Goal: Navigation & Orientation: Understand site structure

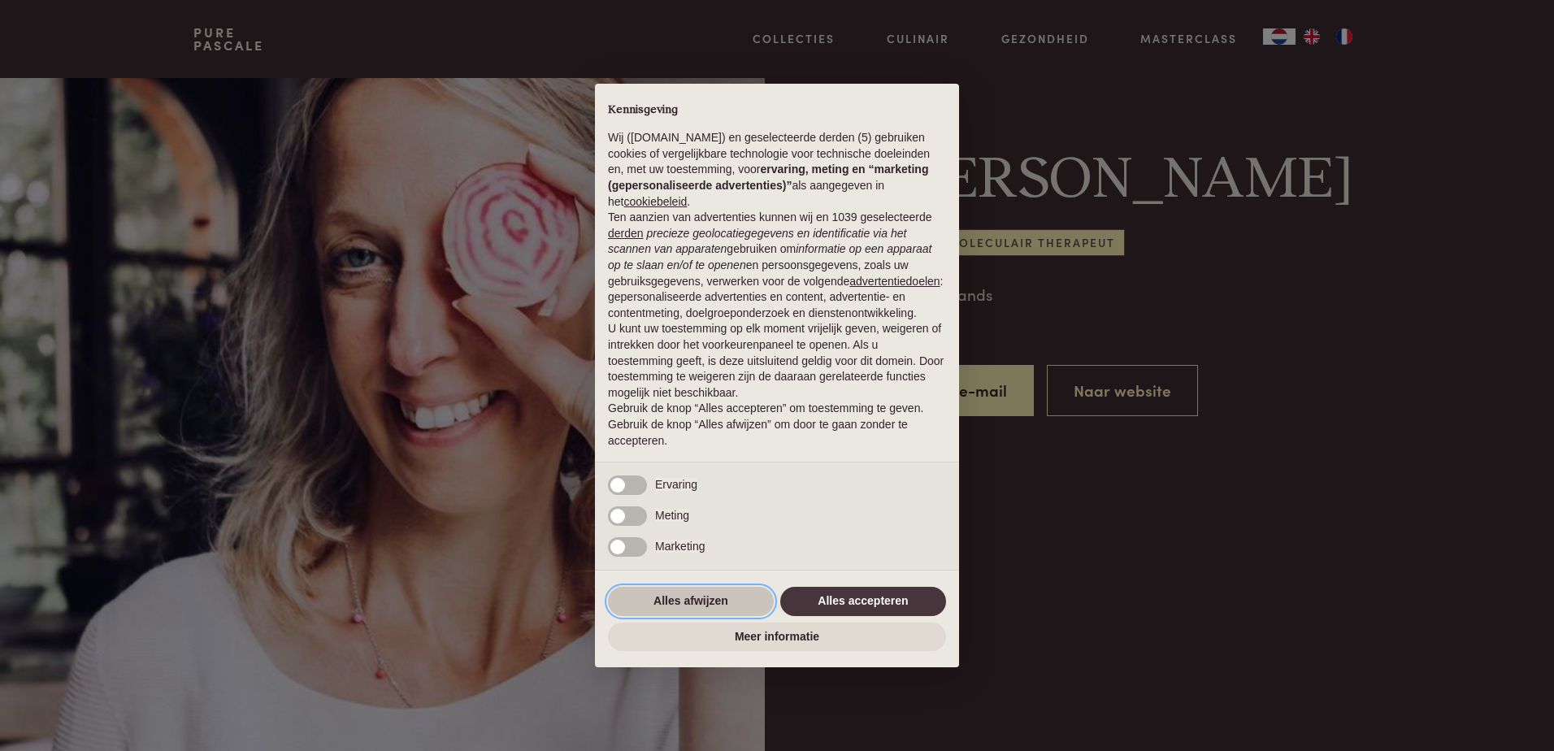
click at [694, 599] on button "Alles afwijzen" at bounding box center [691, 601] width 166 height 29
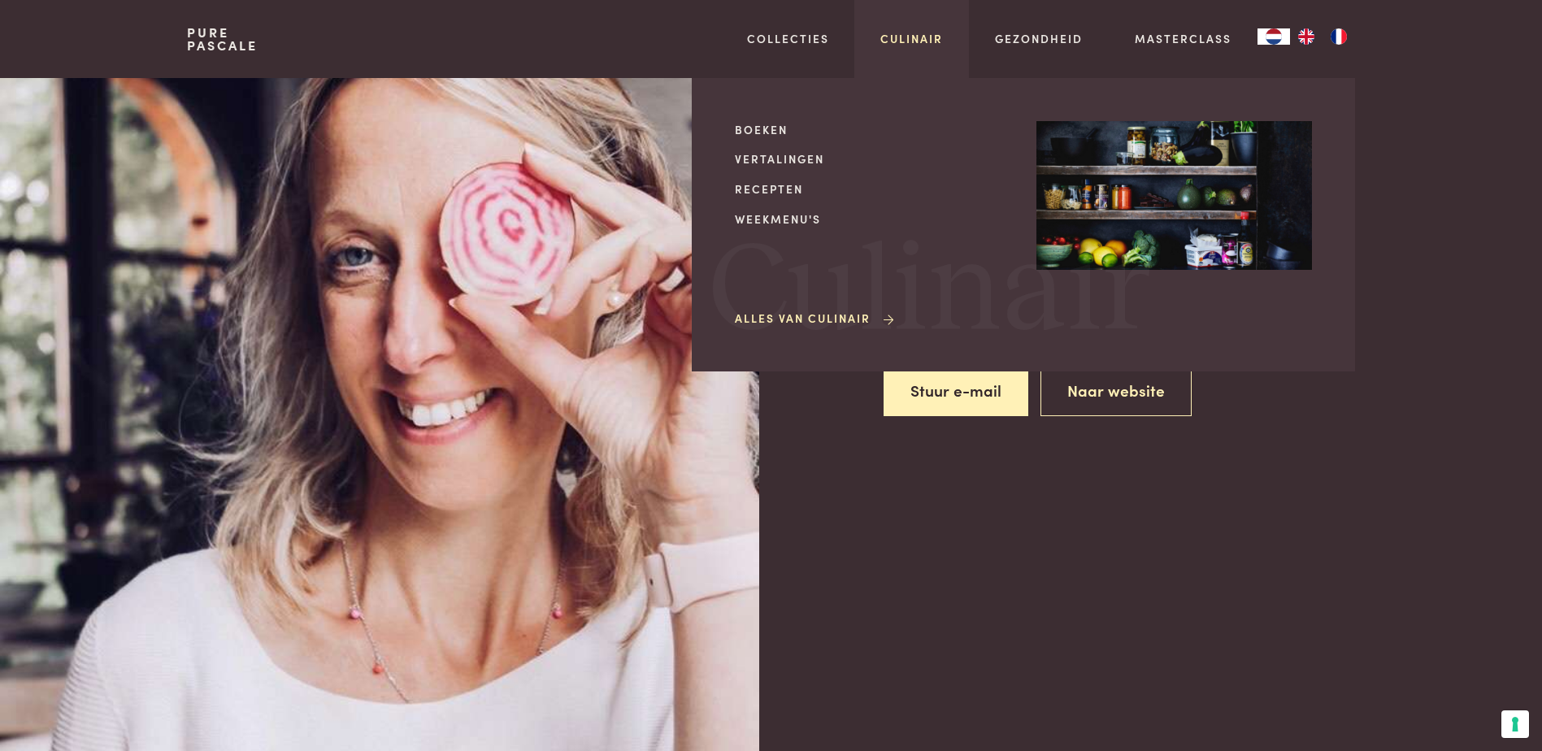
click at [924, 44] on link "Culinair" at bounding box center [911, 38] width 63 height 17
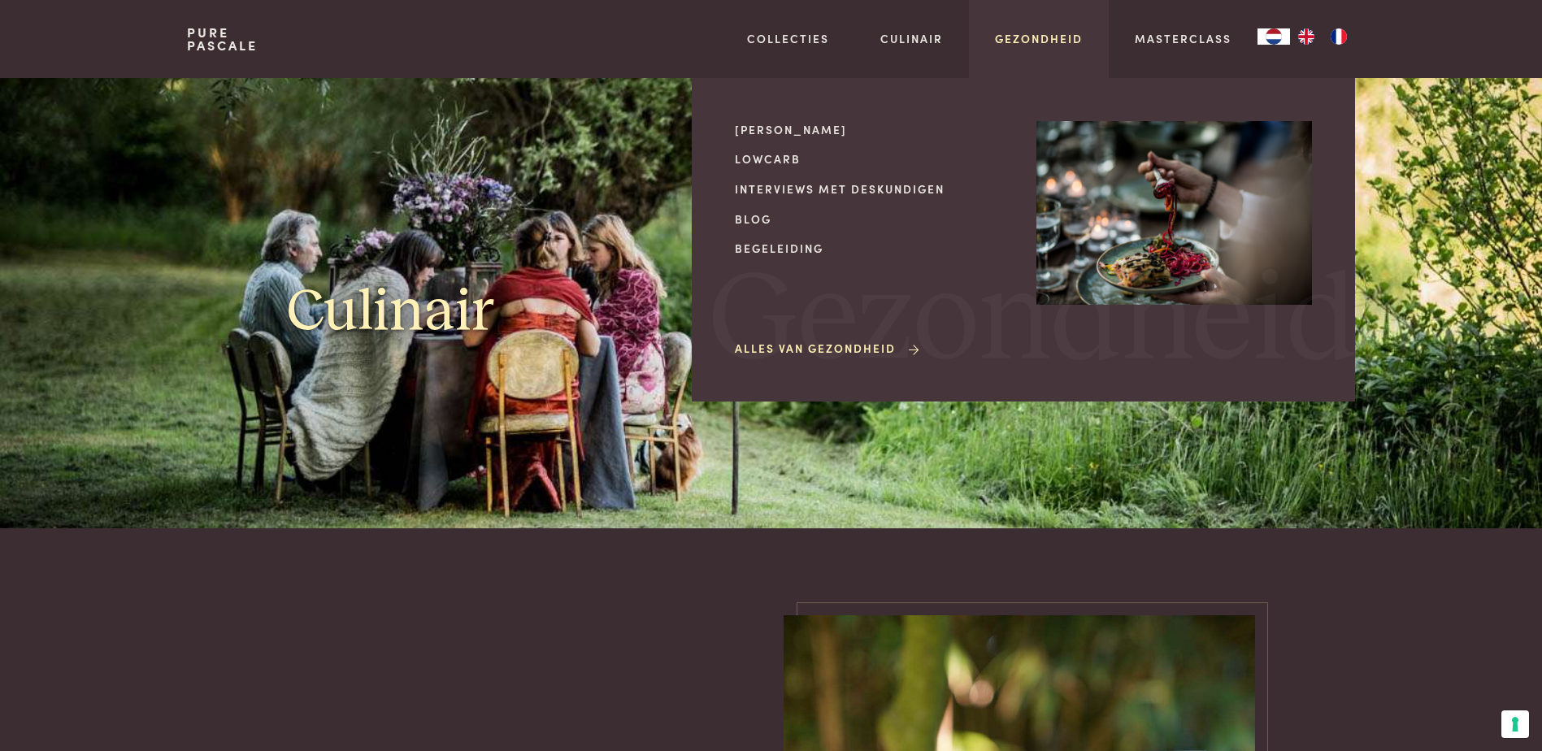
click at [1054, 42] on link "Gezondheid" at bounding box center [1039, 38] width 88 height 17
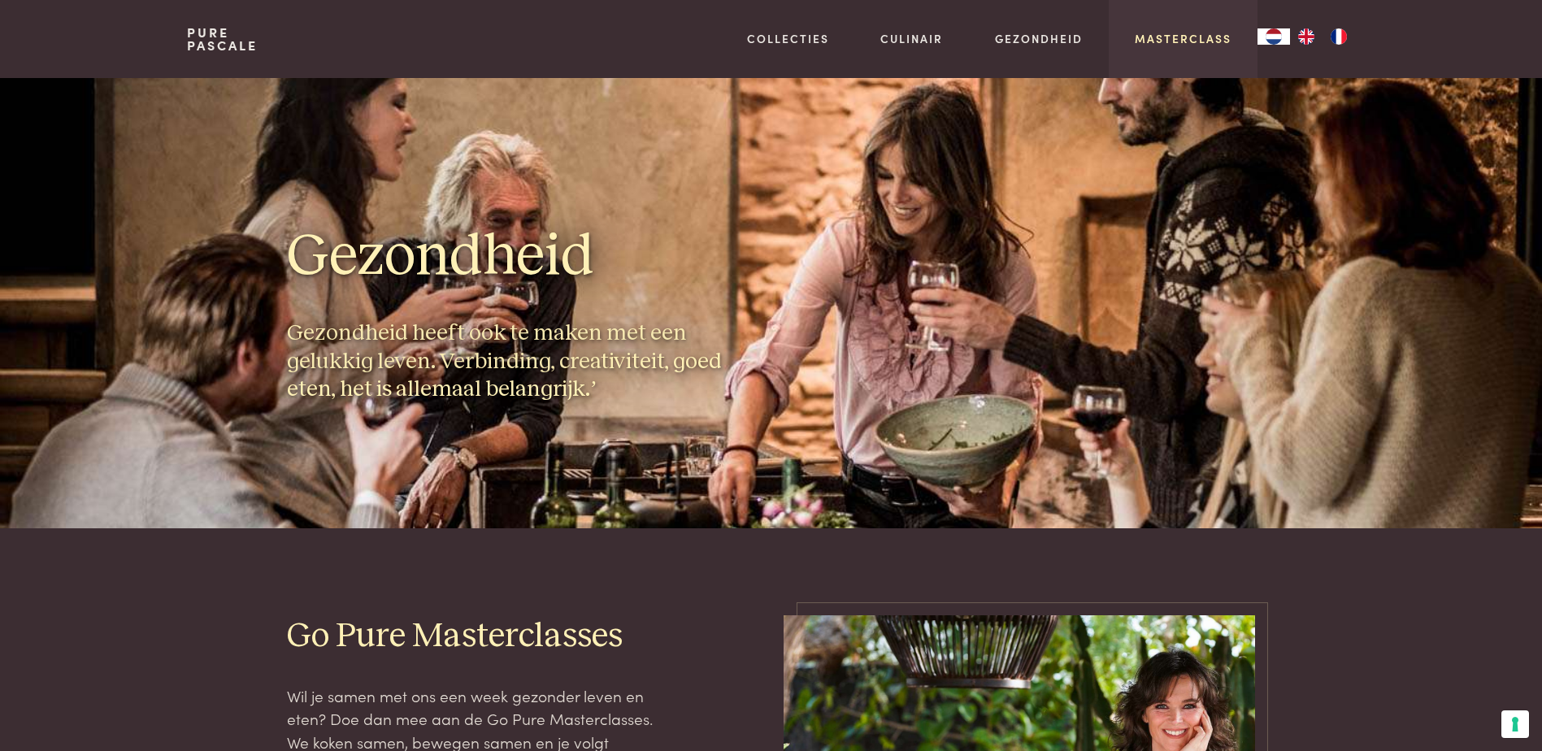
click at [1159, 39] on link "Masterclass" at bounding box center [1183, 38] width 97 height 17
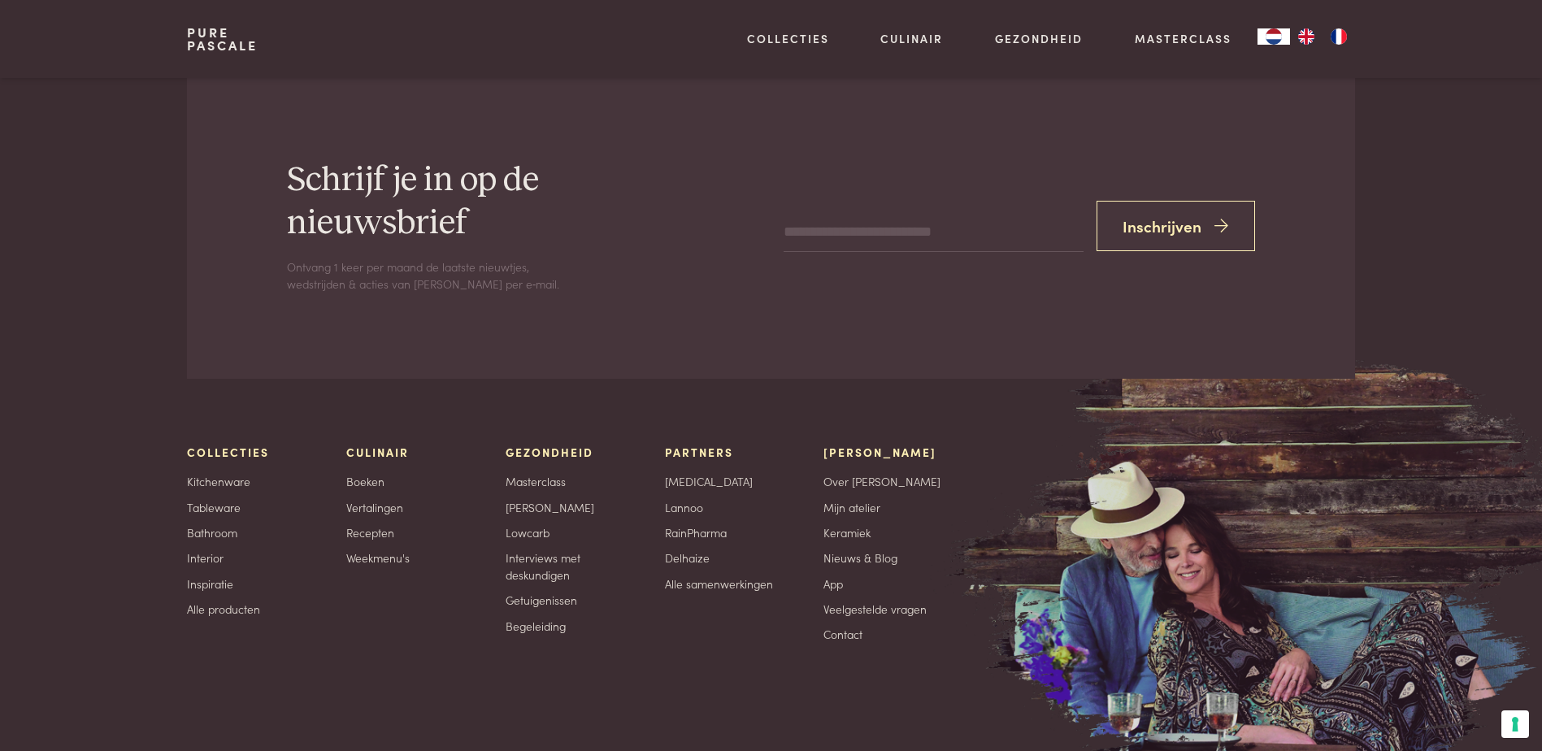
scroll to position [5610, 0]
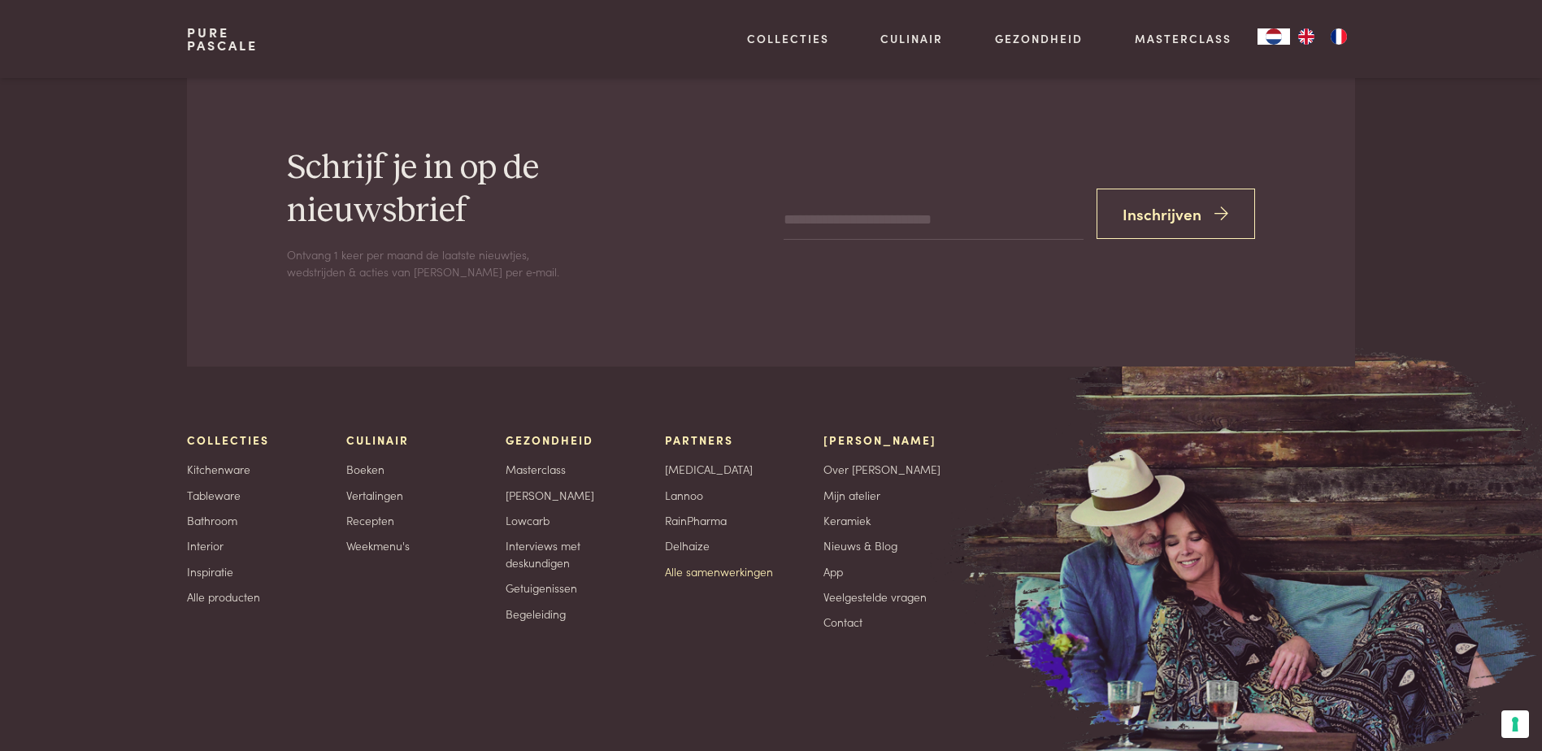
click at [707, 563] on link "Alle samenwerkingen" at bounding box center [719, 571] width 108 height 17
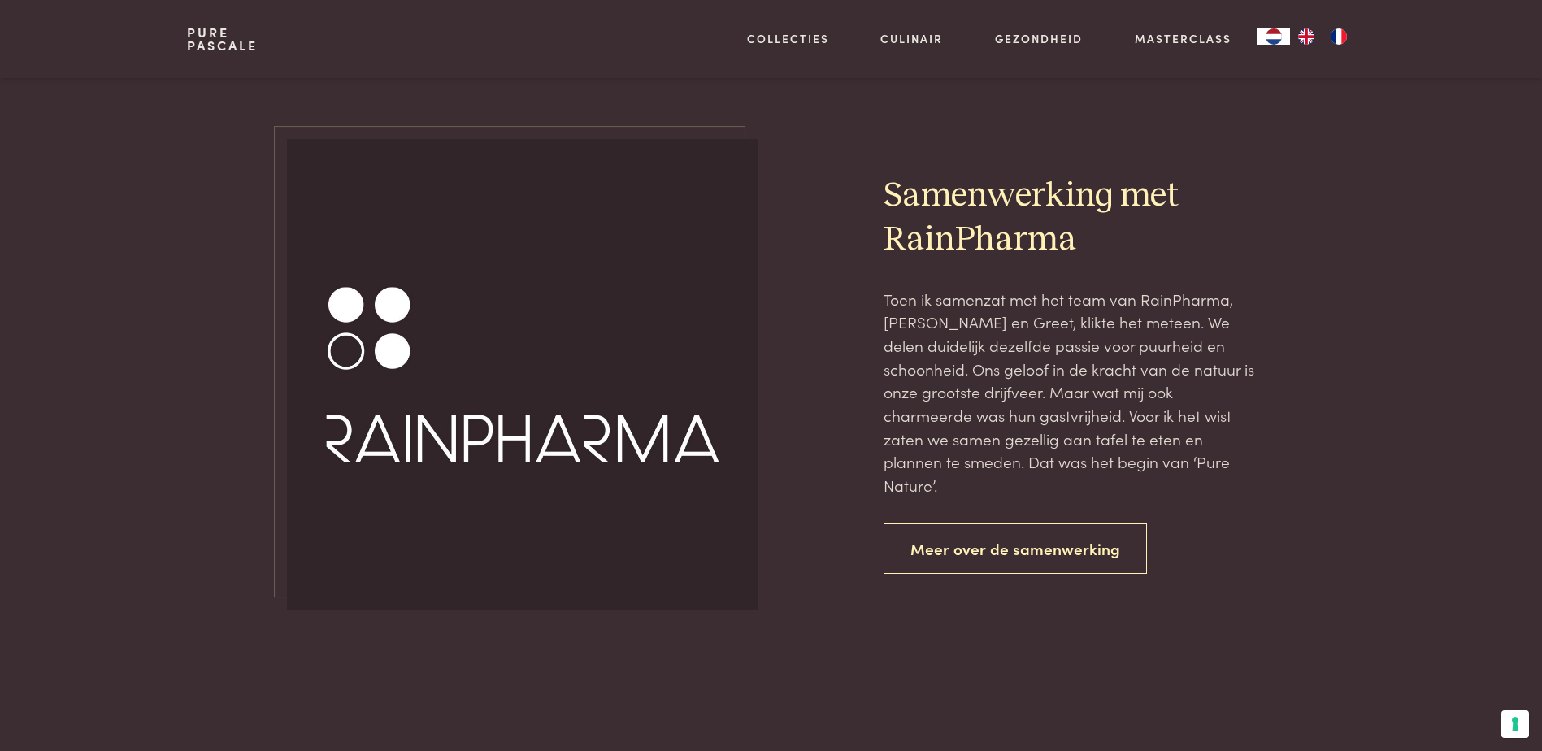
scroll to position [2419, 0]
